Goal: Task Accomplishment & Management: Manage account settings

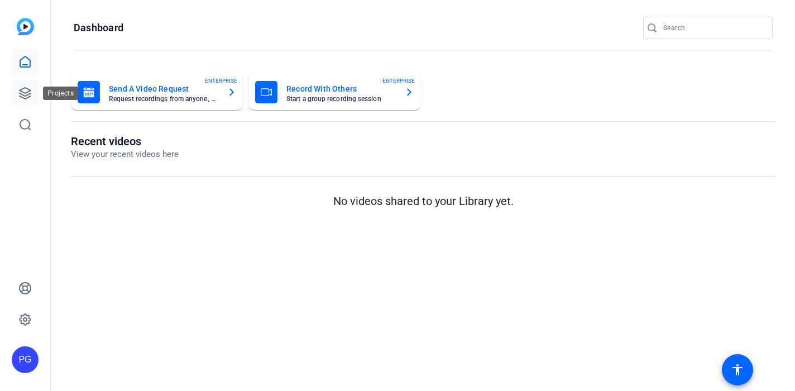
click at [24, 91] on icon at bounding box center [24, 93] width 13 height 13
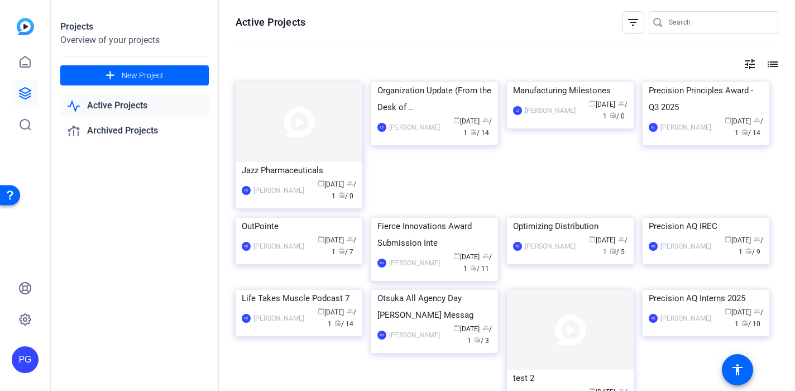
click at [26, 20] on img at bounding box center [25, 26] width 17 height 17
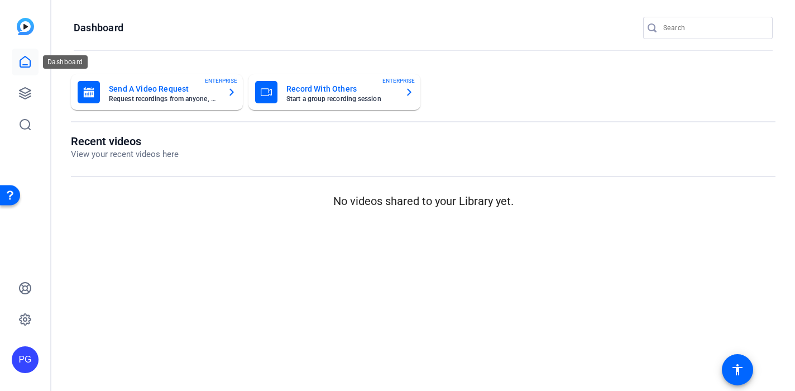
click at [26, 57] on icon at bounding box center [25, 61] width 10 height 11
click at [27, 354] on div "PG" at bounding box center [25, 359] width 27 height 27
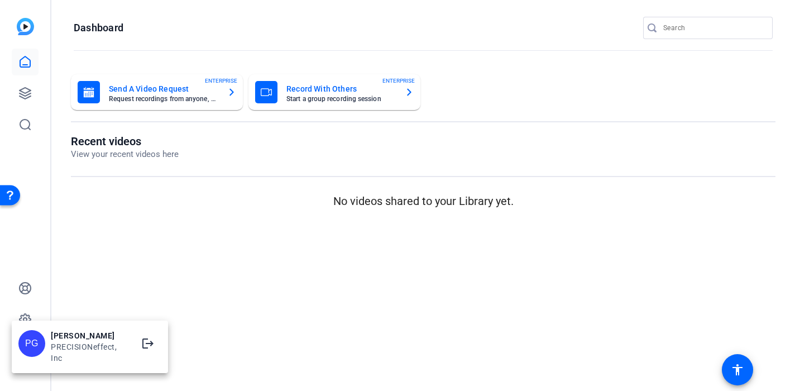
click at [73, 356] on div "PRECISIONeffect, Inc" at bounding box center [90, 352] width 78 height 22
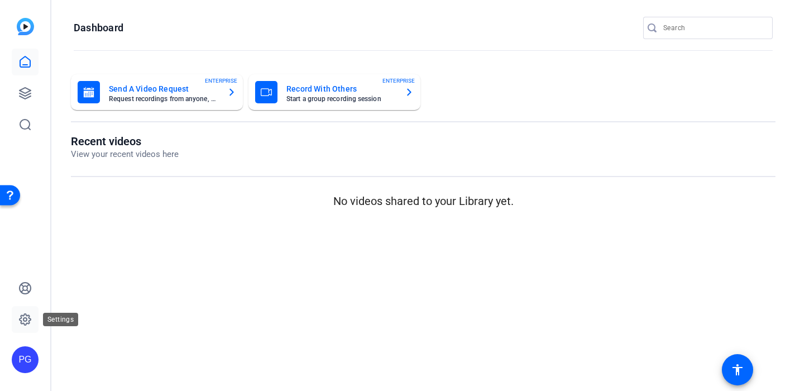
click at [27, 319] on icon at bounding box center [24, 319] width 13 height 13
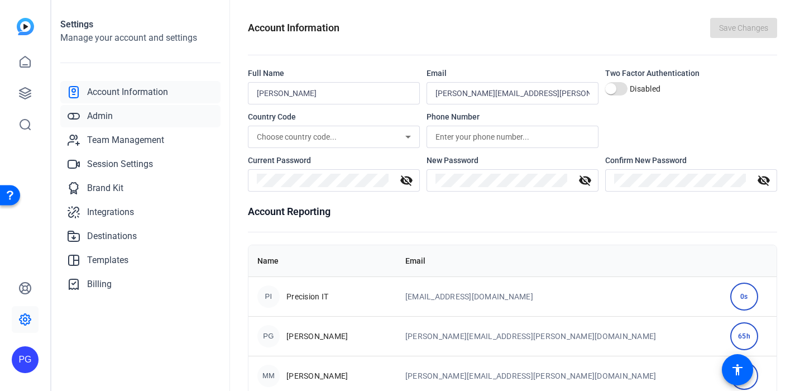
click at [123, 112] on link "Admin" at bounding box center [140, 116] width 160 height 22
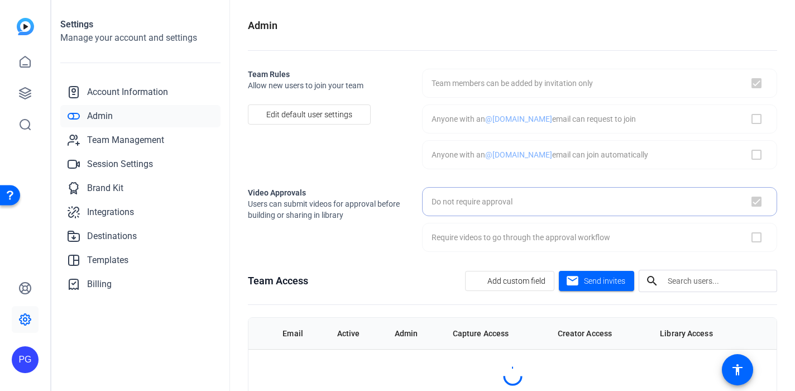
checkbox input "true"
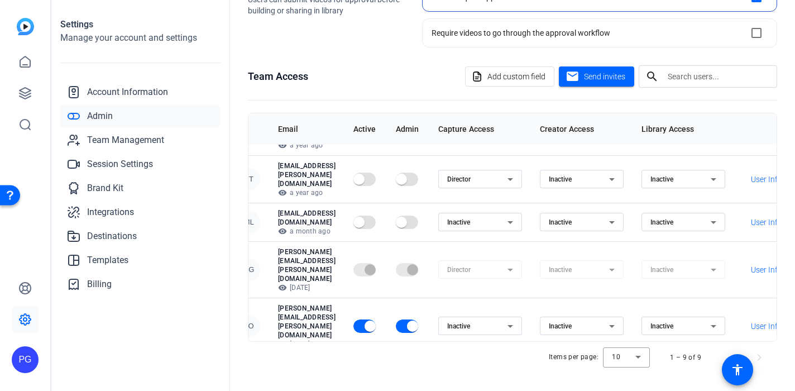
scroll to position [116, 20]
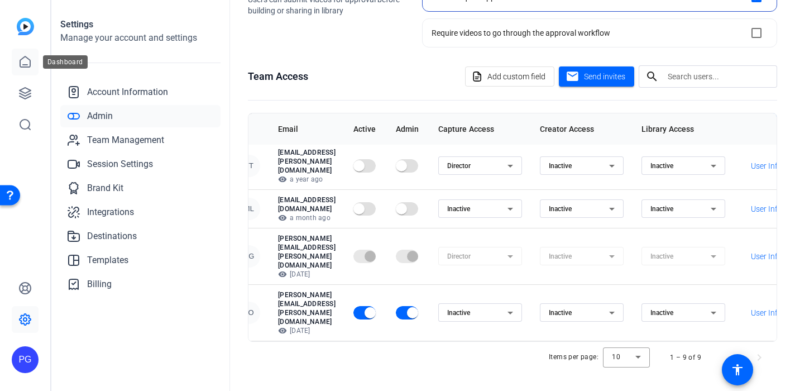
click at [31, 64] on icon at bounding box center [24, 61] width 13 height 13
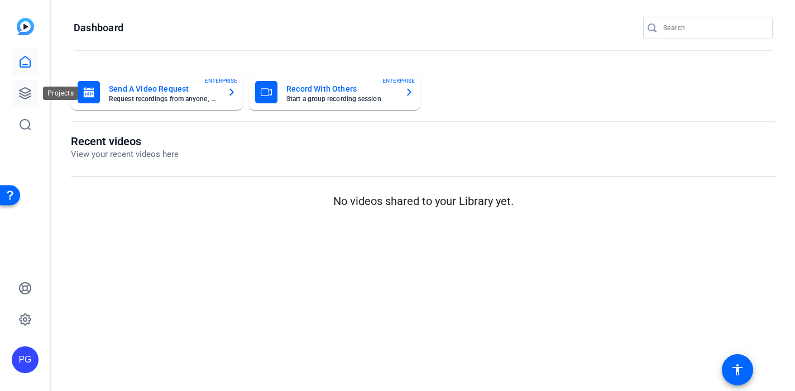
click at [28, 95] on icon at bounding box center [24, 93] width 13 height 13
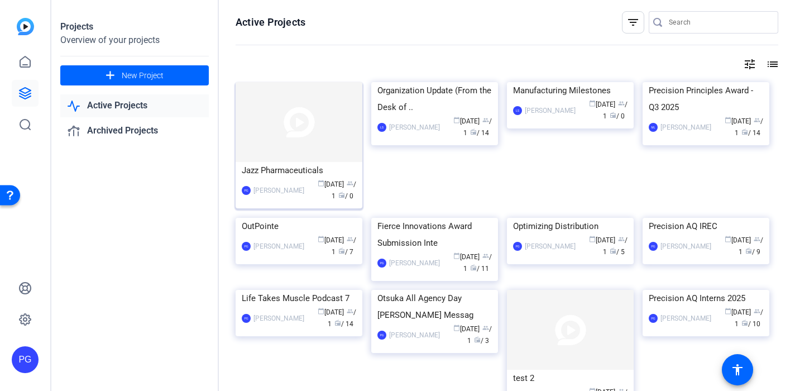
click at [305, 117] on img at bounding box center [299, 122] width 127 height 80
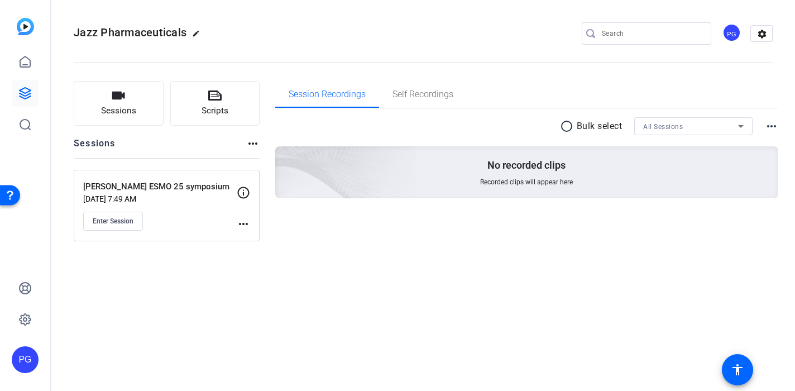
click at [242, 223] on mat-icon "more_horiz" at bounding box center [243, 223] width 13 height 13
click at [358, 239] on div at bounding box center [397, 195] width 795 height 391
